Goal: Check status: Check status

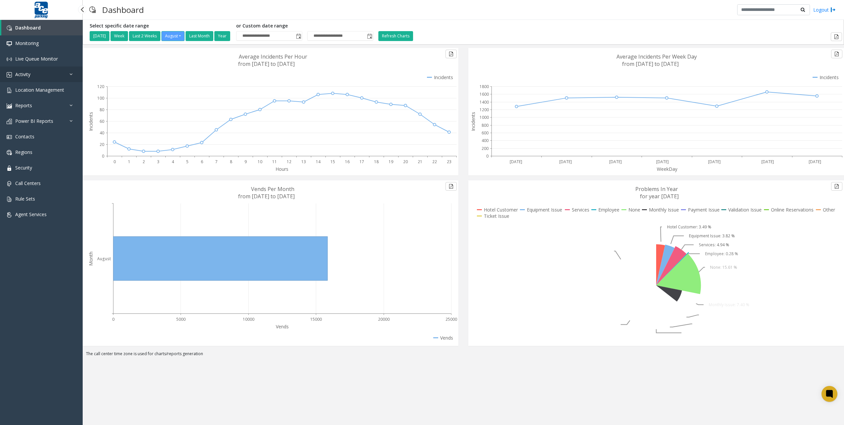
click at [44, 66] on link "Activity" at bounding box center [41, 74] width 83 height 16
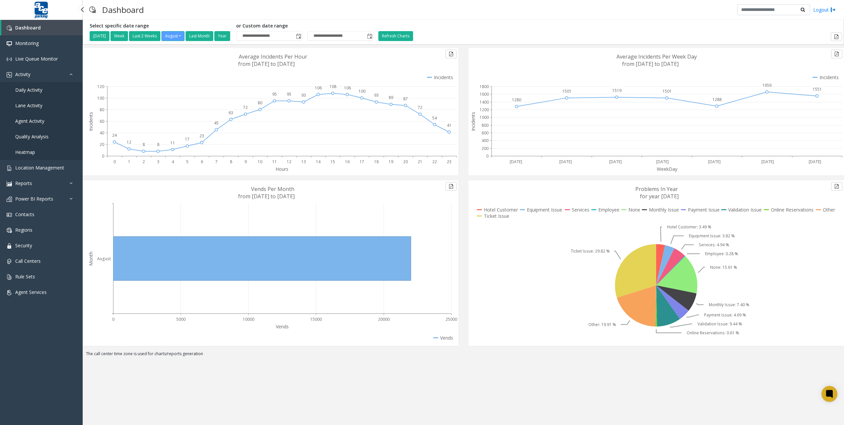
click at [43, 86] on link "Daily Activity" at bounding box center [41, 90] width 83 height 16
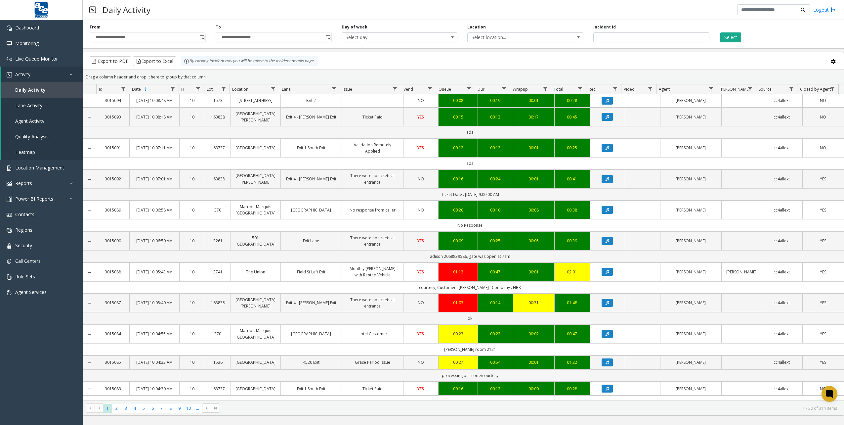
click at [530, 29] on div "Location Select location..." at bounding box center [526, 33] width 126 height 18
click at [527, 36] on span "Select location..." at bounding box center [514, 37] width 92 height 9
type input "****"
click at [524, 75] on li "858921 [GEOGRAPHIC_DATA]" at bounding box center [525, 71] width 114 height 9
click at [738, 38] on button "Select" at bounding box center [731, 37] width 21 height 10
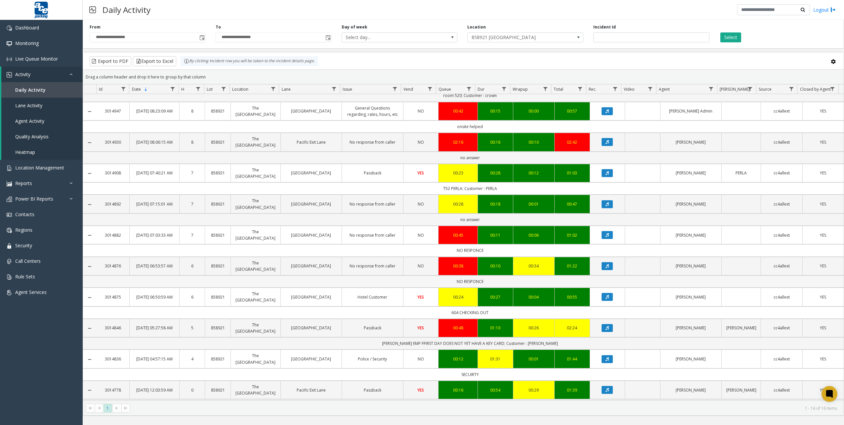
scroll to position [168, 0]
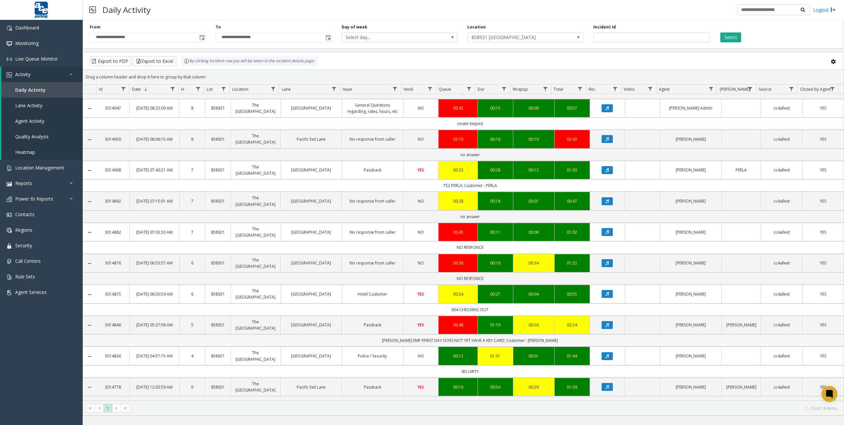
click at [473, 338] on td "[PERSON_NAME] EMP FFIRST DAY DOES NOT YET HAVE A KEY CARD; Customer : [PERSON_N…" at bounding box center [470, 340] width 748 height 12
click at [474, 337] on td "[PERSON_NAME] EMP FFIRST DAY DOES NOT YET HAVE A KEY CARD; Customer : [PERSON_N…" at bounding box center [470, 340] width 748 height 12
